Goal: Contribute content: Contribute content

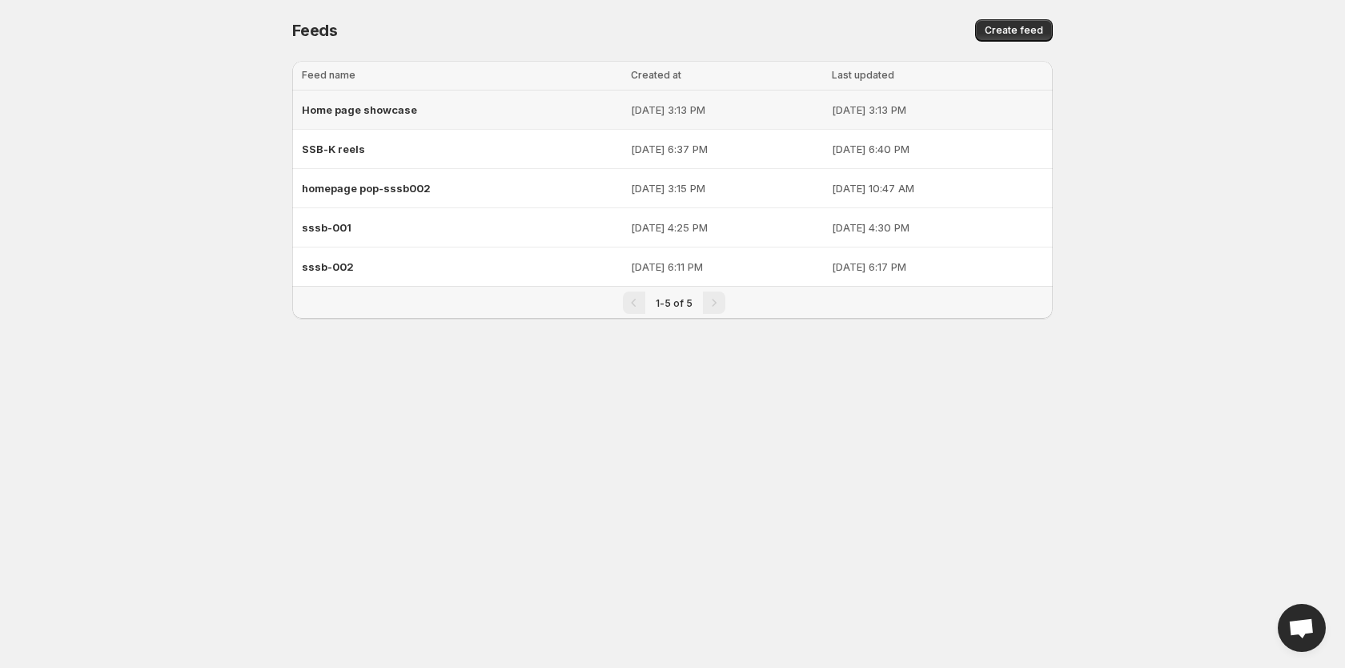
click at [397, 107] on span "Home page showcase" at bounding box center [359, 109] width 115 height 13
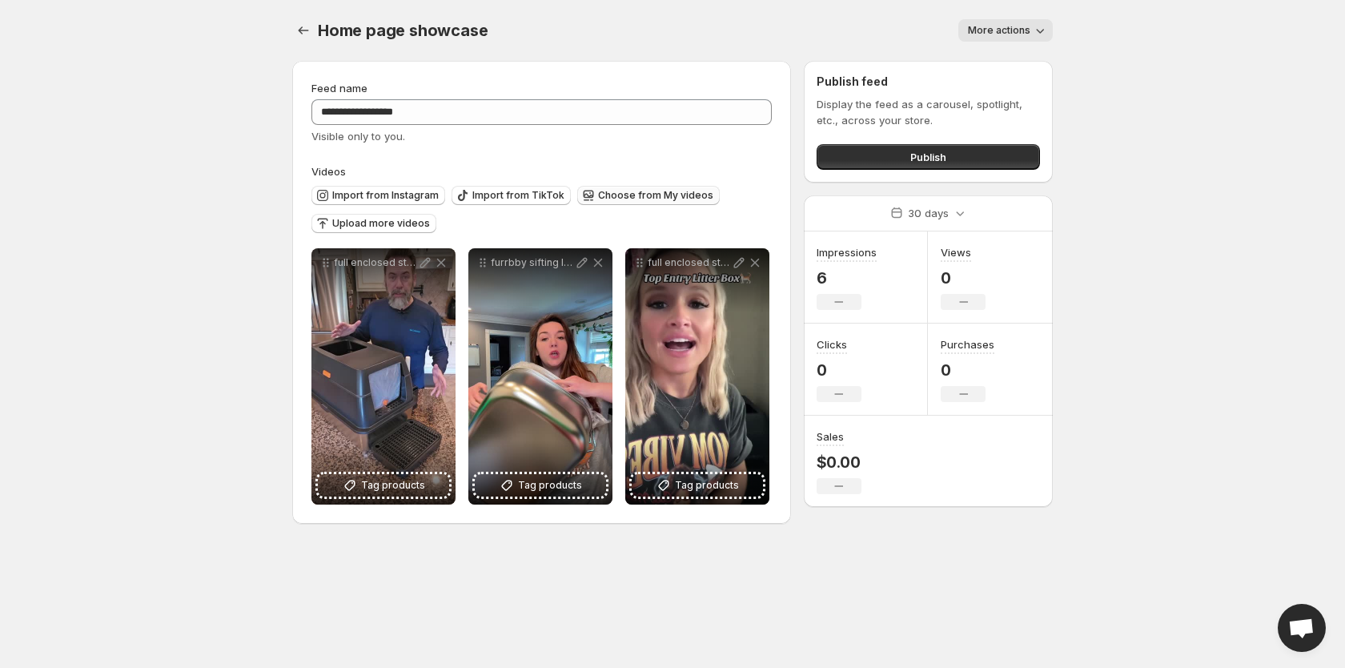
click at [629, 194] on span "Choose from My videos" at bounding box center [655, 195] width 115 height 13
click at [367, 226] on span "Upload more videos" at bounding box center [381, 223] width 98 height 13
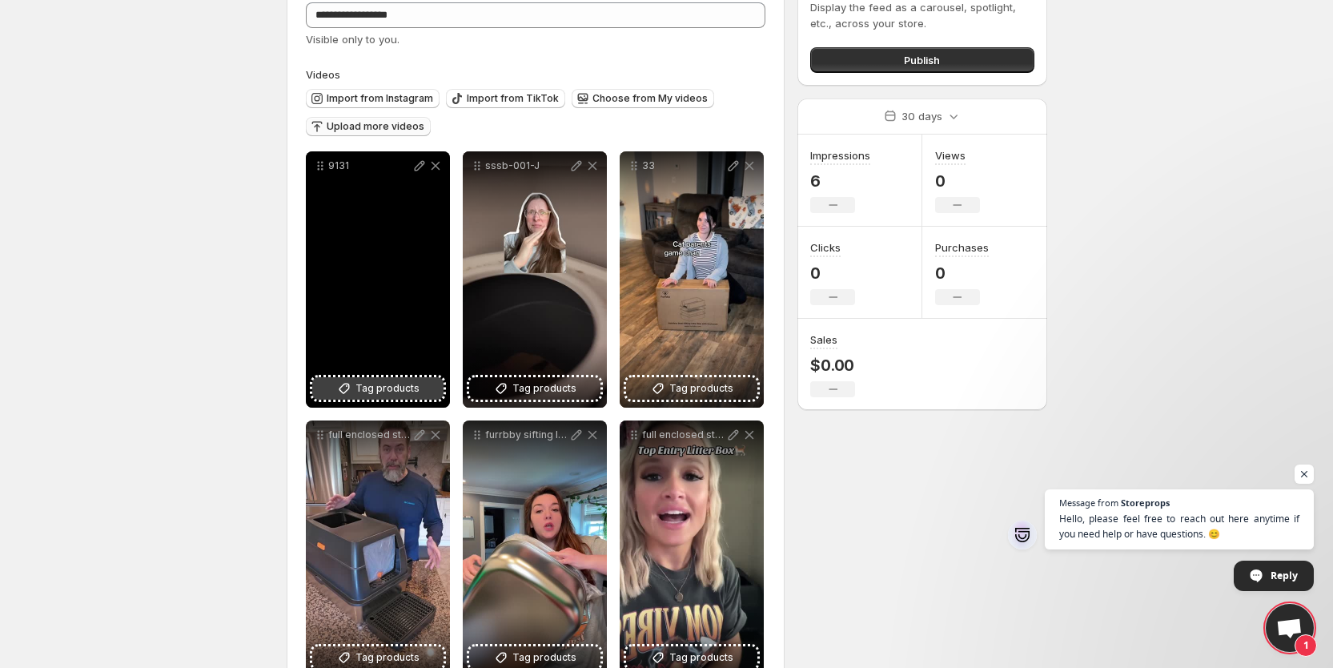
scroll to position [144, 0]
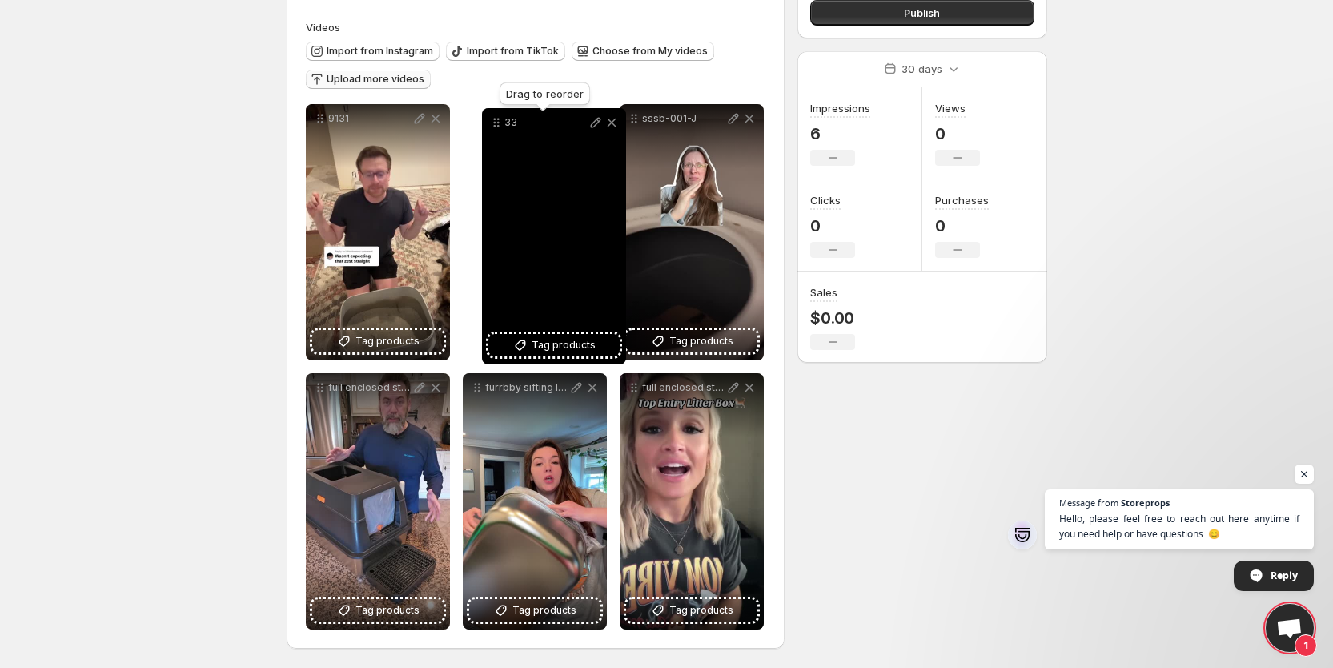
drag, startPoint x: 633, startPoint y: 115, endPoint x: 494, endPoint y: 119, distance: 139.4
click at [494, 119] on icon at bounding box center [497, 123] width 16 height 16
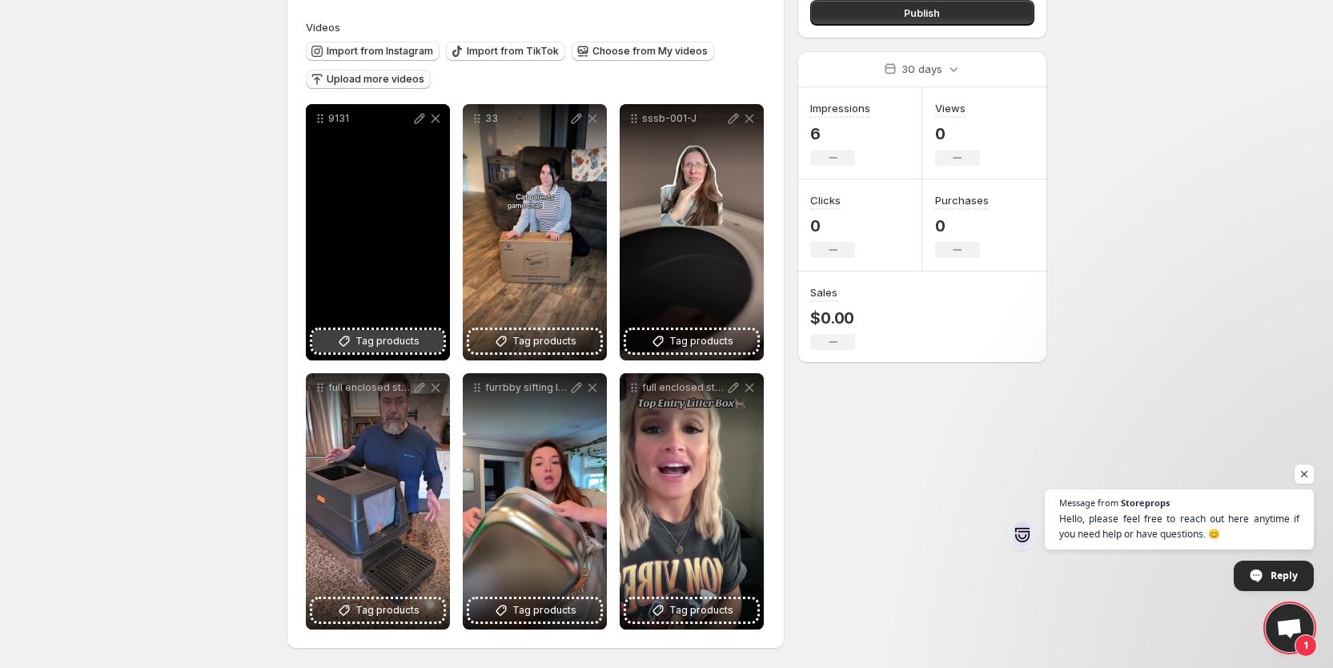
click at [379, 344] on span "Tag products" at bounding box center [388, 341] width 64 height 16
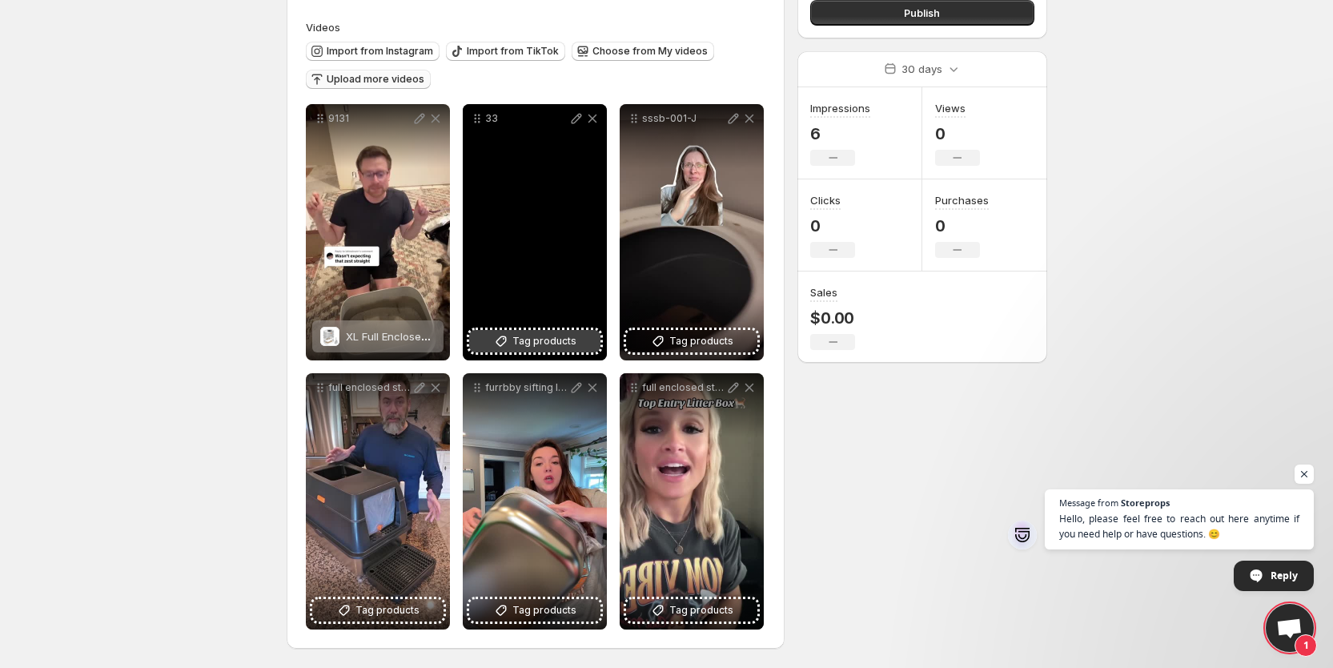
click at [560, 346] on span "Tag products" at bounding box center [545, 341] width 64 height 16
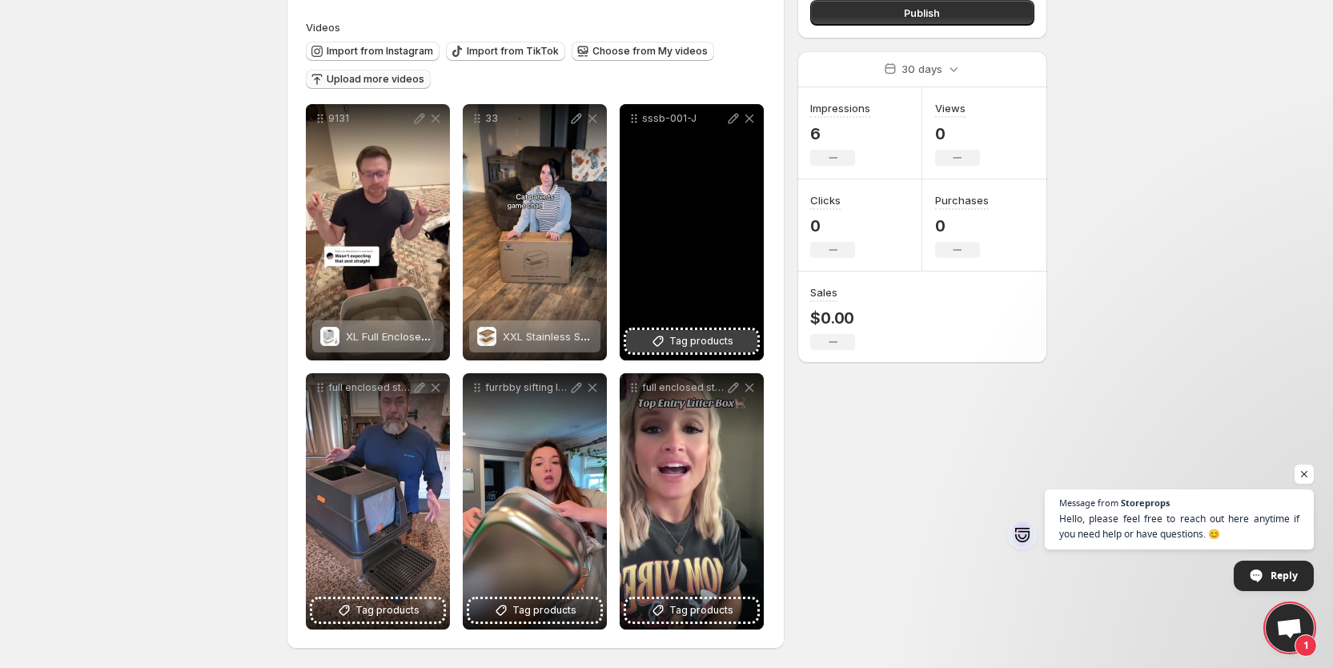
click at [694, 339] on span "Tag products" at bounding box center [702, 341] width 64 height 16
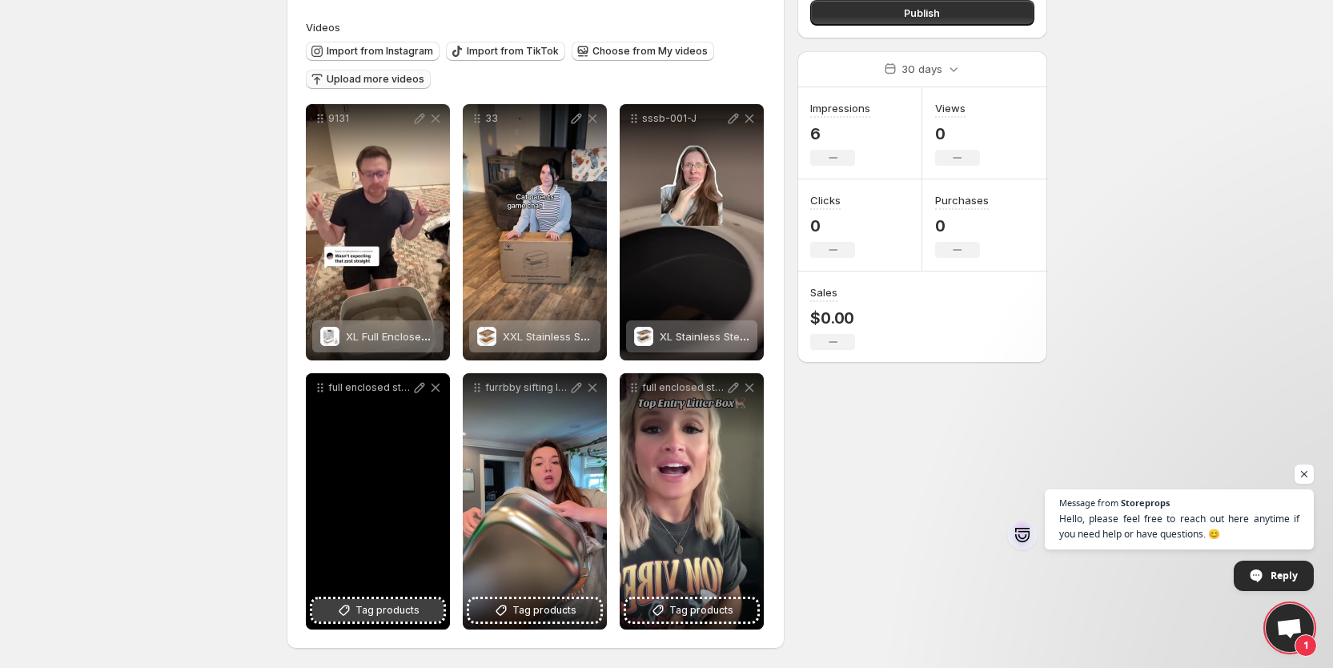
click at [397, 605] on span "Tag products" at bounding box center [388, 610] width 64 height 16
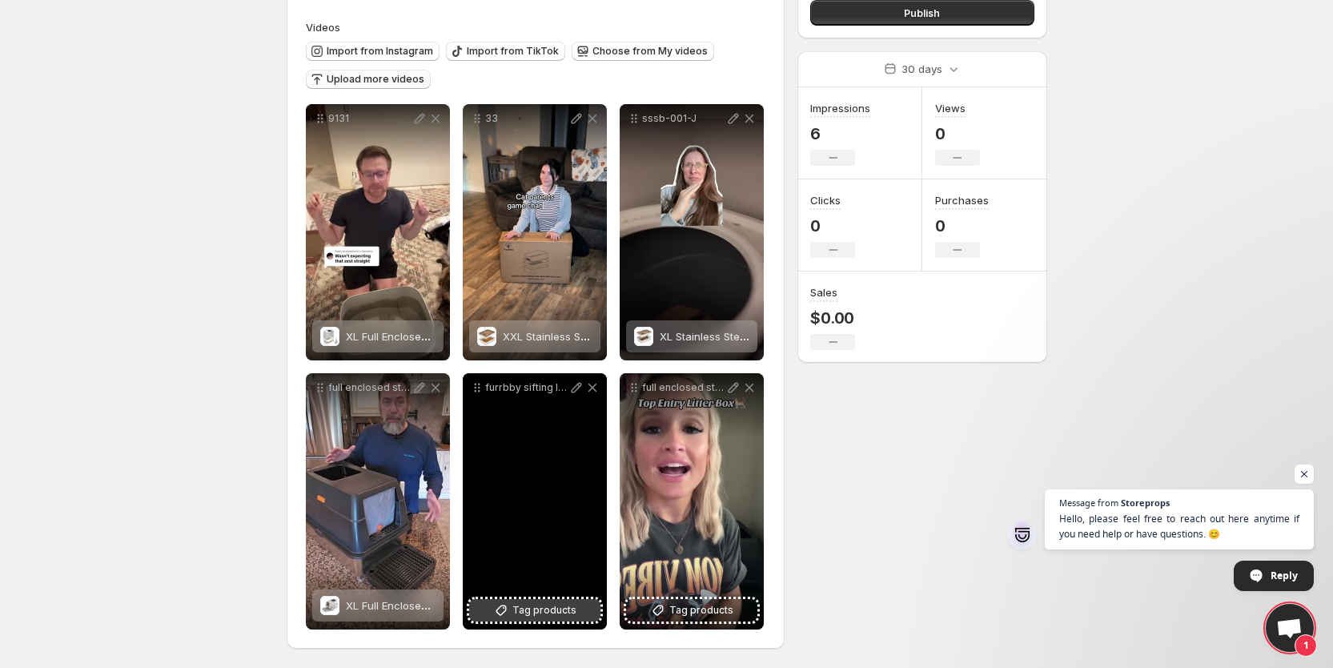
click at [565, 602] on span "Tag products" at bounding box center [545, 610] width 64 height 16
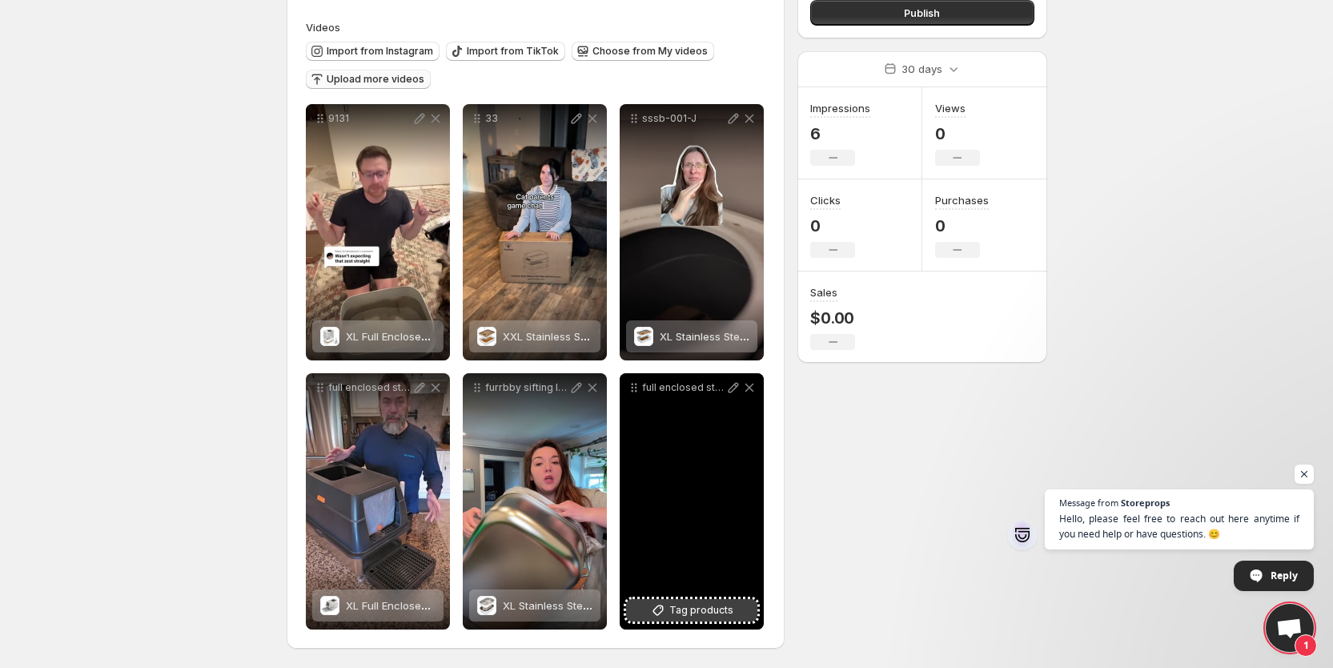
click at [706, 611] on span "Tag products" at bounding box center [702, 610] width 64 height 16
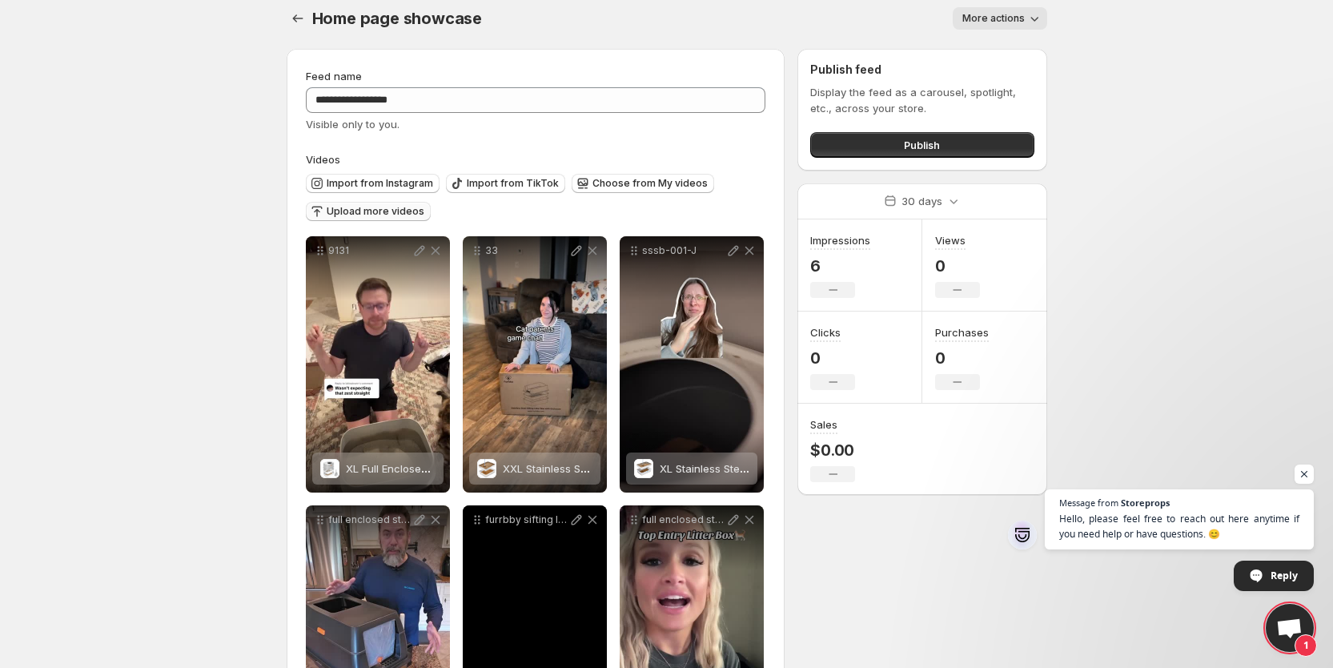
scroll to position [0, 0]
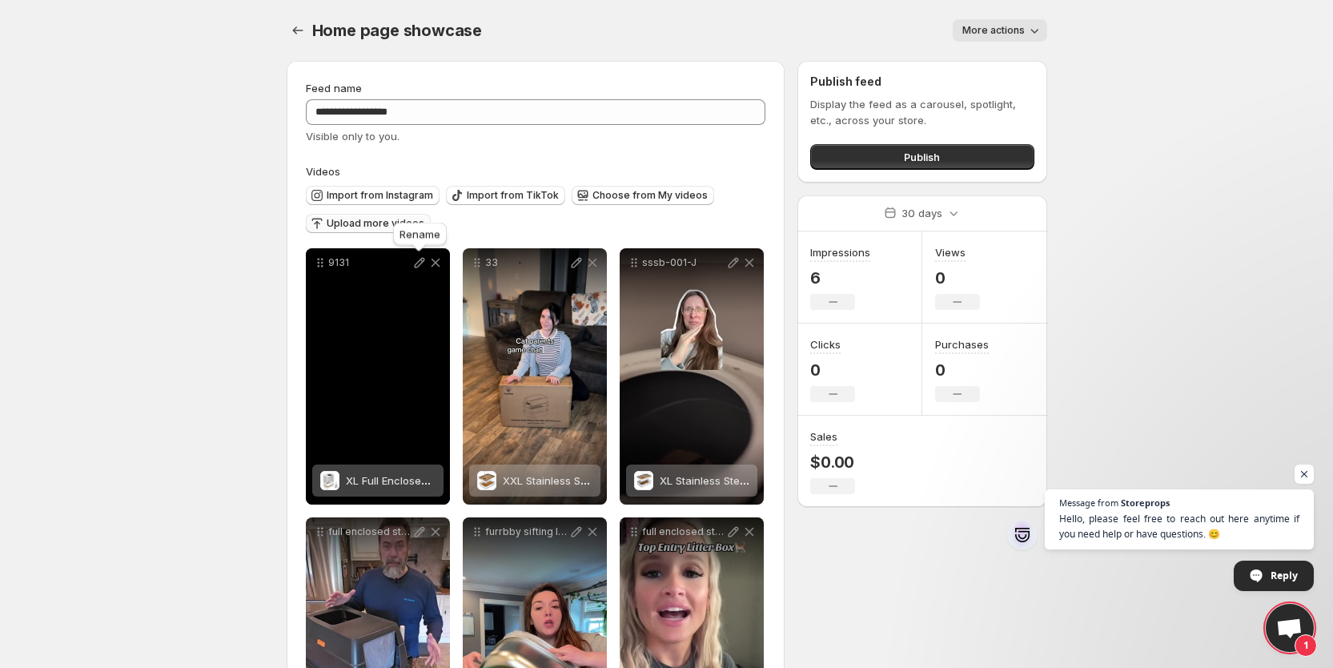
click at [416, 263] on icon at bounding box center [420, 263] width 16 height 16
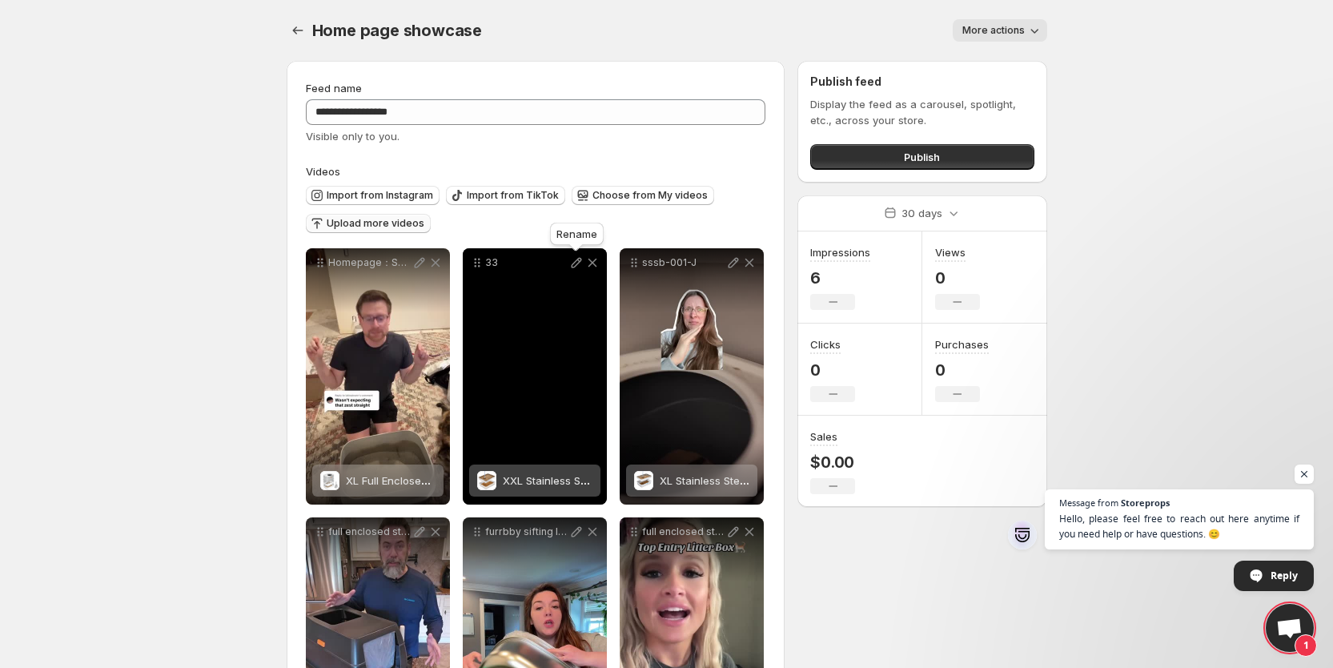
click at [573, 263] on icon at bounding box center [576, 263] width 10 height 10
click at [575, 258] on icon at bounding box center [577, 263] width 16 height 16
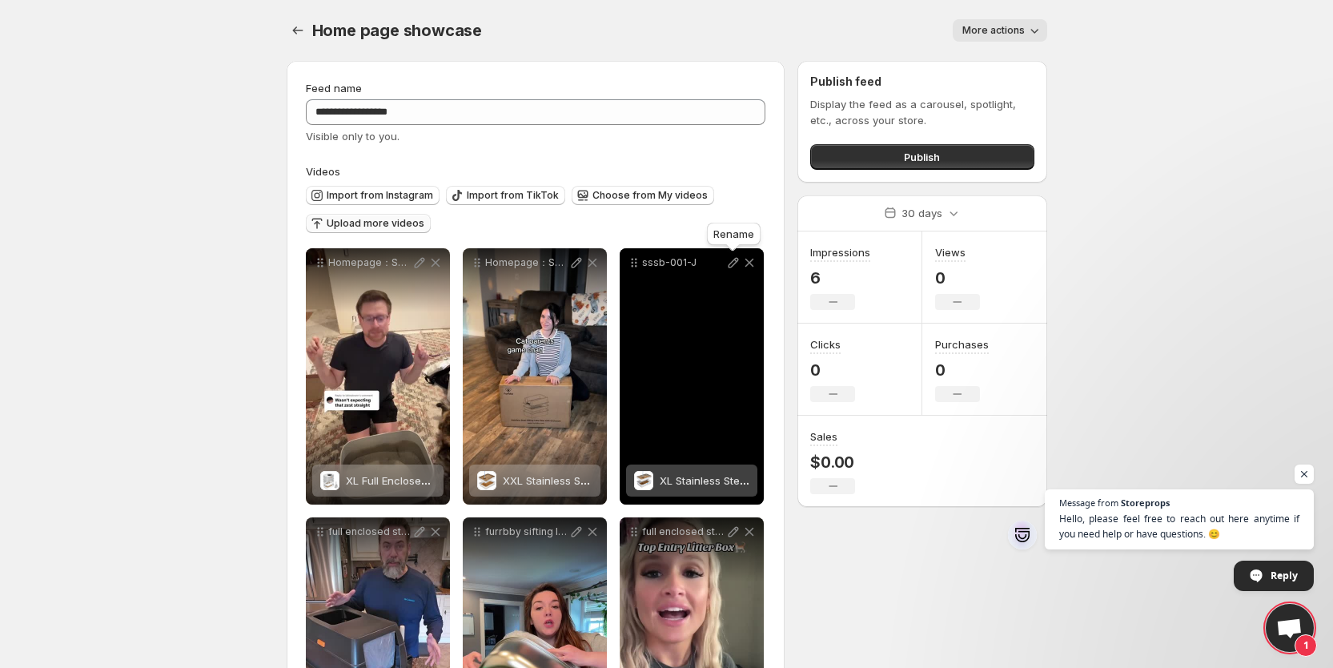
click at [737, 264] on icon at bounding box center [734, 263] width 16 height 16
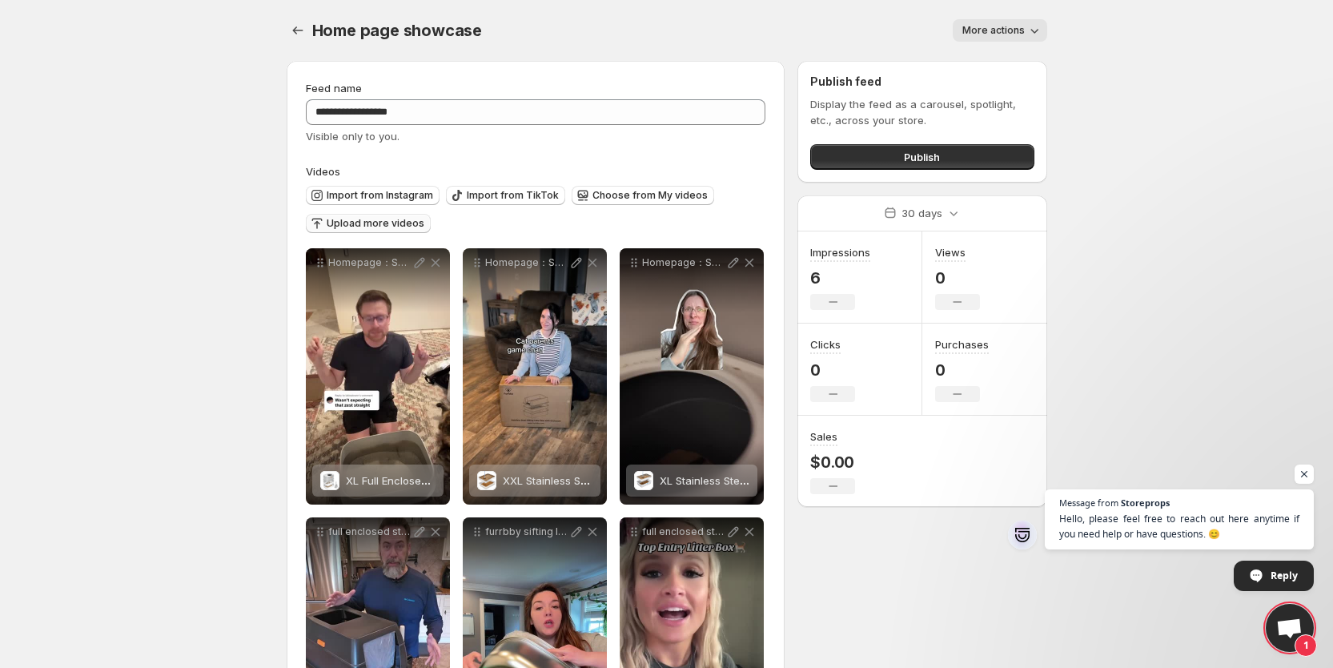
scroll to position [120, 0]
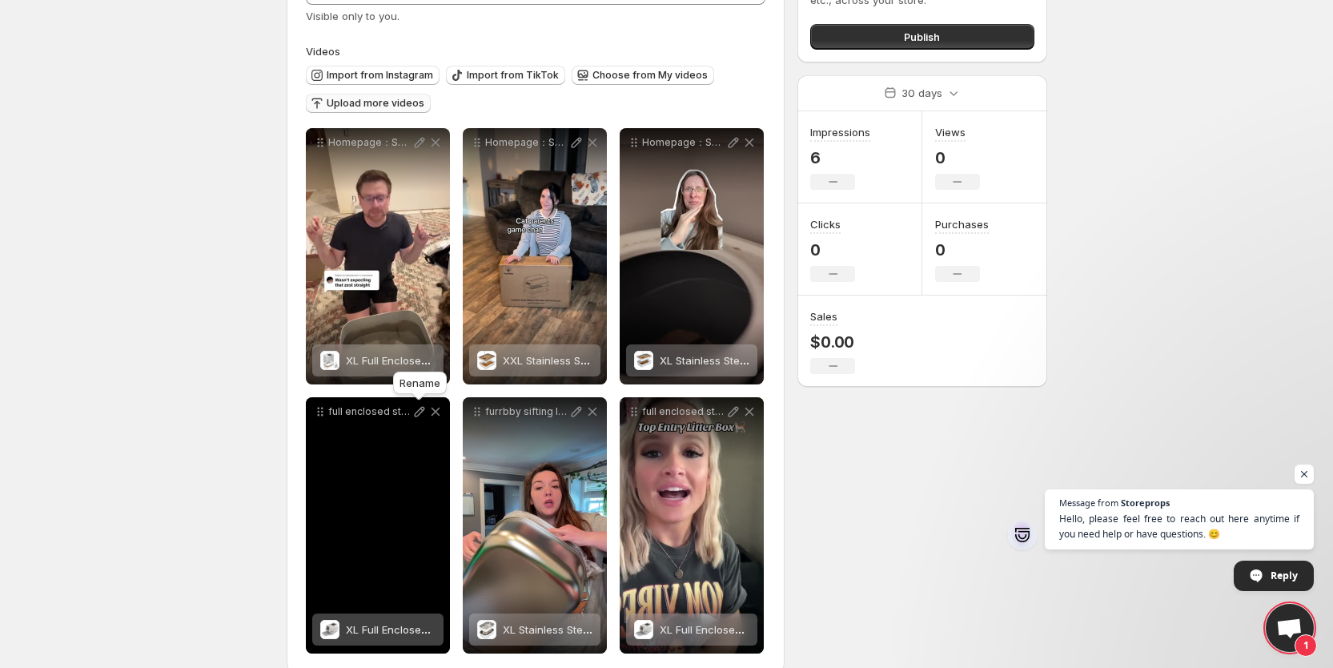
click at [417, 405] on icon at bounding box center [420, 412] width 16 height 16
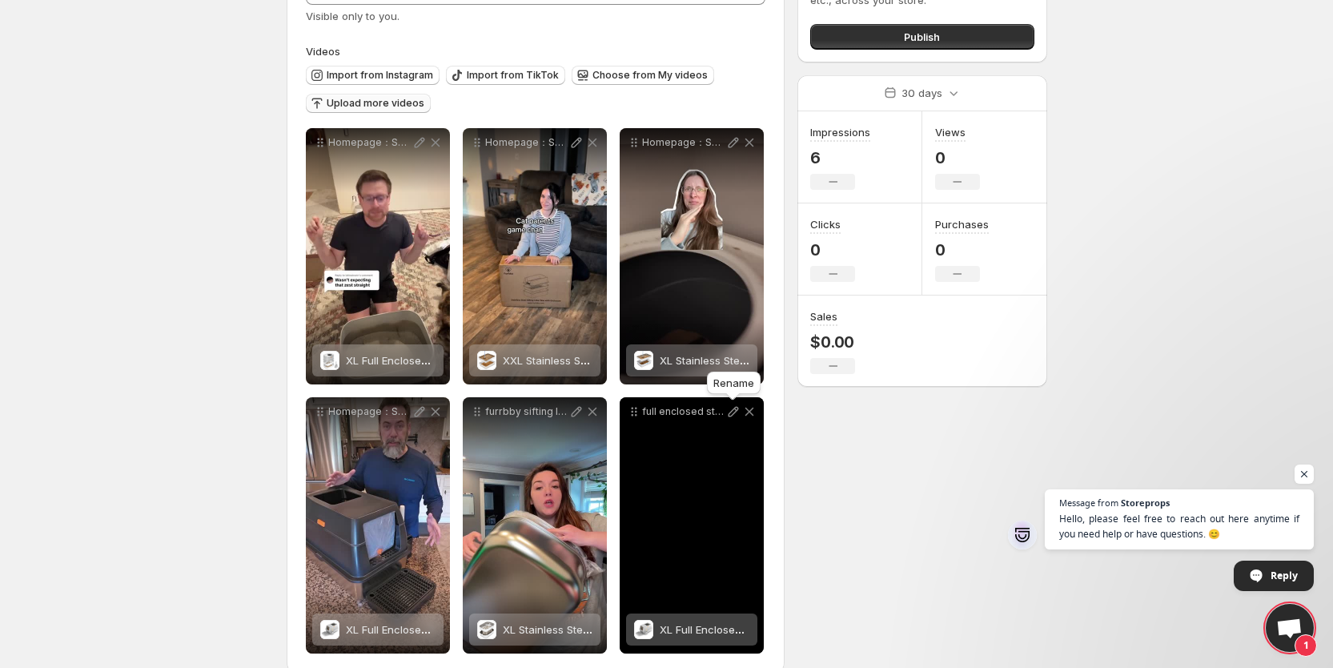
click at [733, 412] on icon at bounding box center [734, 412] width 16 height 16
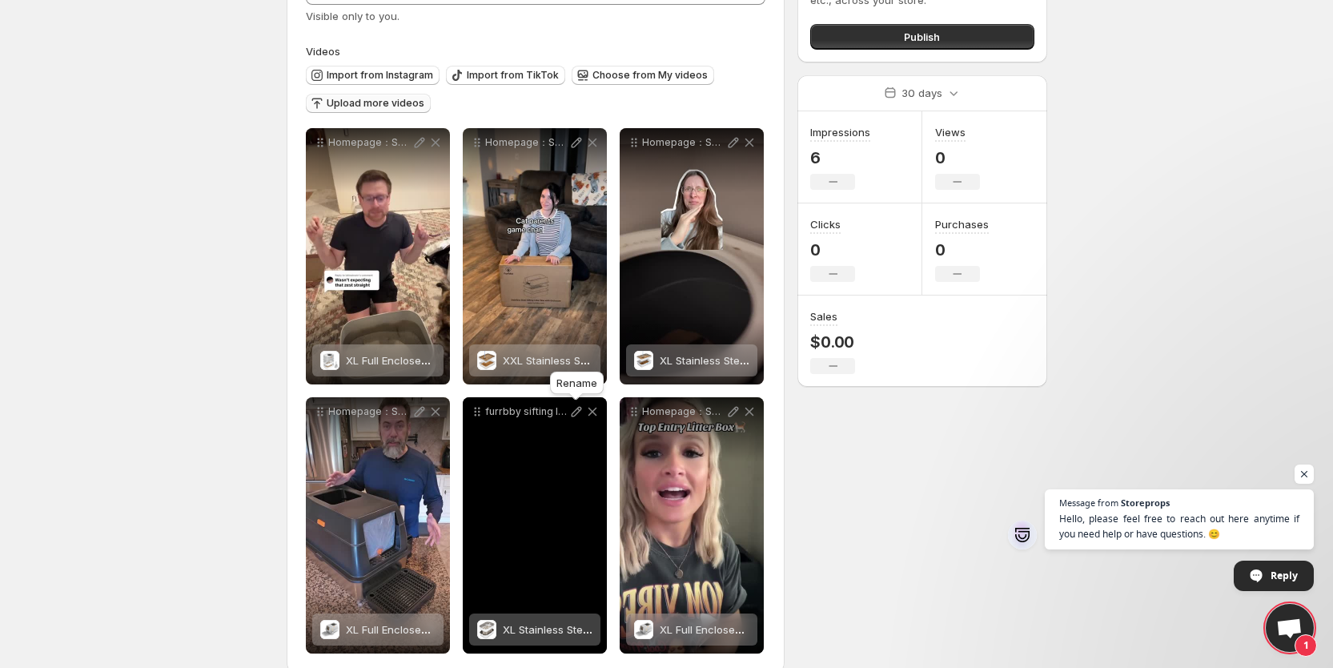
click at [573, 414] on icon at bounding box center [577, 412] width 16 height 16
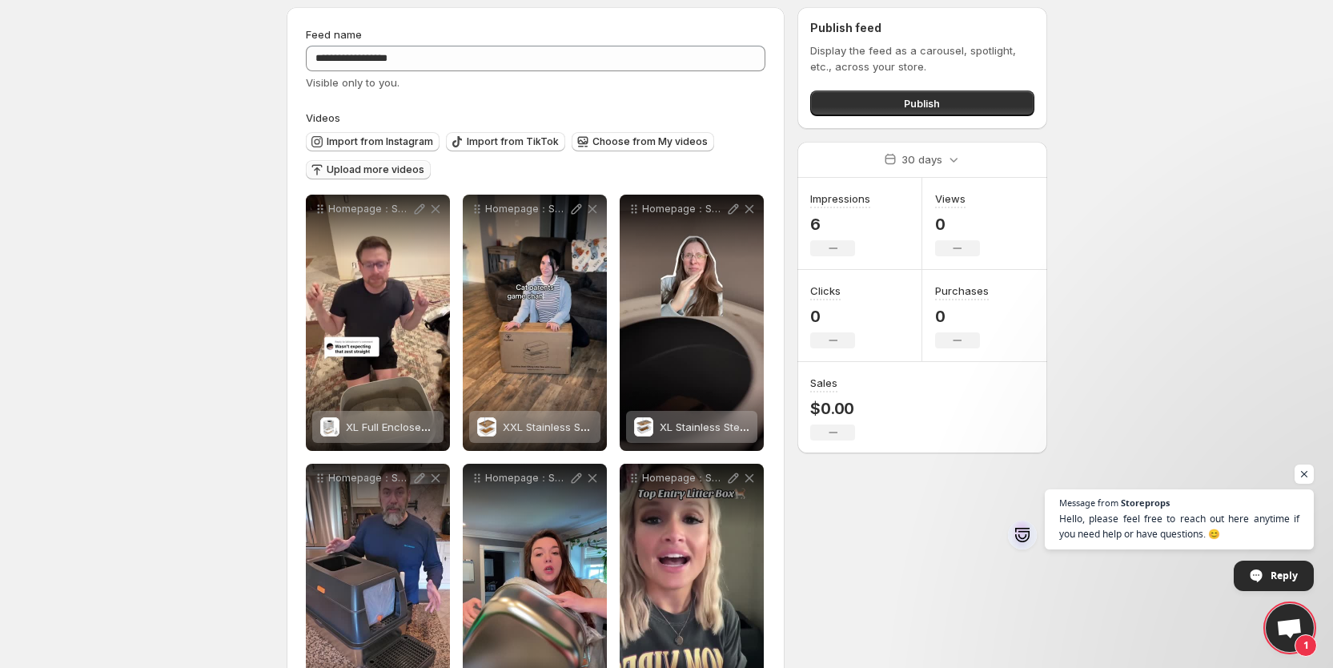
scroll to position [0, 0]
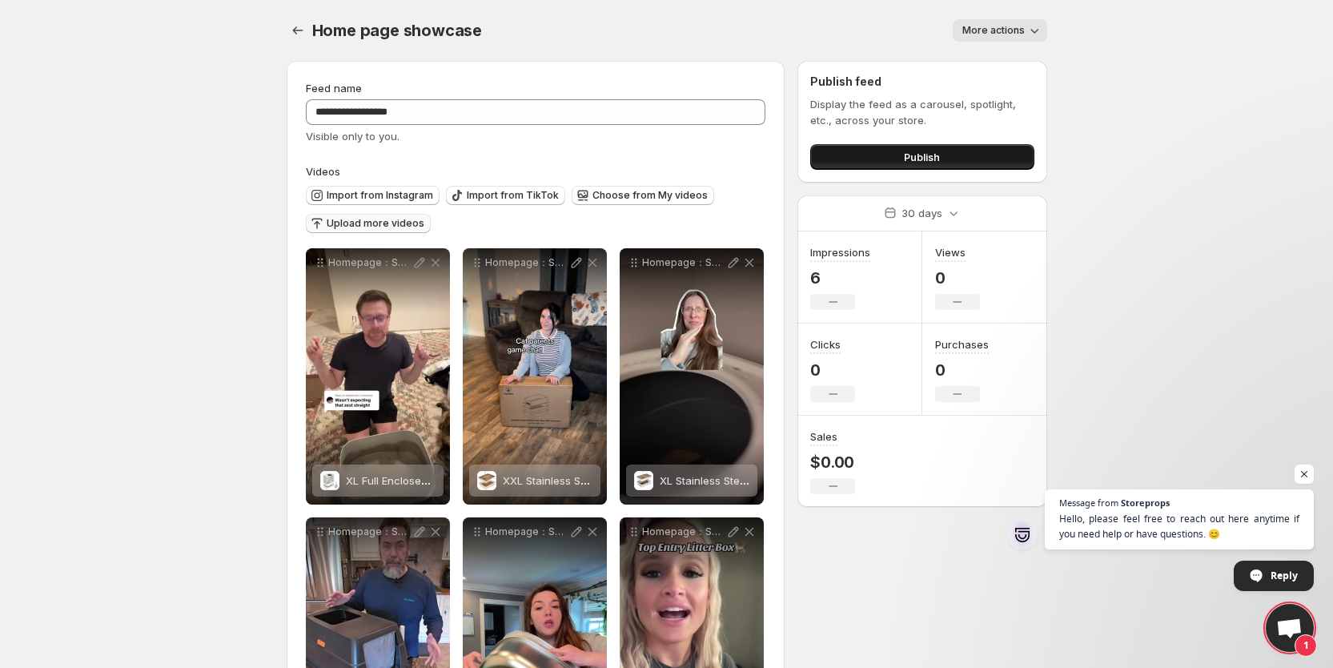
click at [891, 159] on button "Publish" at bounding box center [921, 157] width 223 height 26
click at [905, 160] on span "Publish" at bounding box center [922, 157] width 36 height 16
